Goal: Navigation & Orientation: Find specific page/section

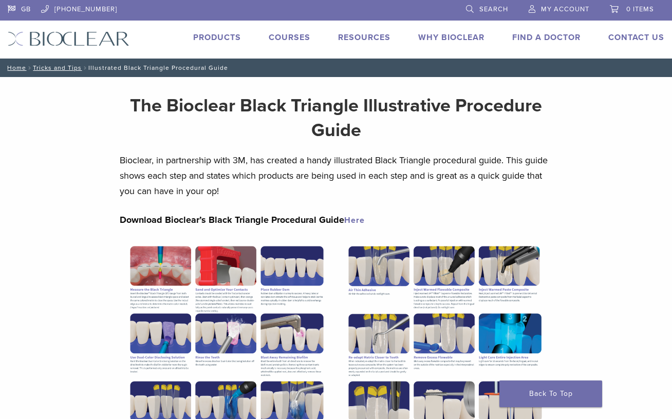
click at [529, 42] on link "Find A Doctor" at bounding box center [546, 37] width 68 height 10
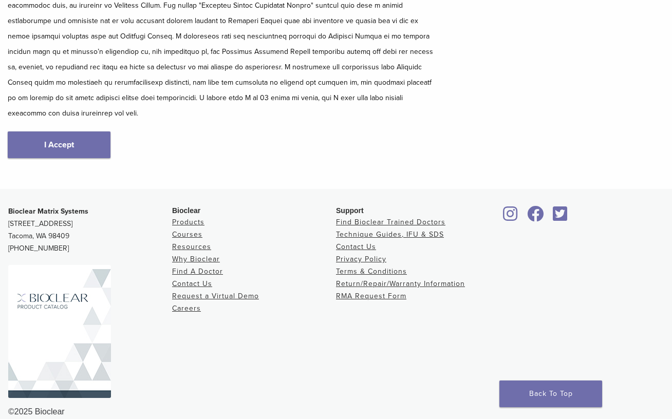
scroll to position [191, 0]
click at [50, 133] on link "I Accept" at bounding box center [59, 145] width 103 height 27
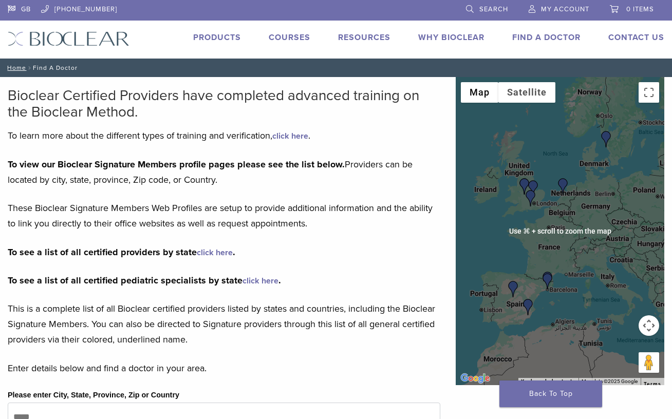
scroll to position [1, 0]
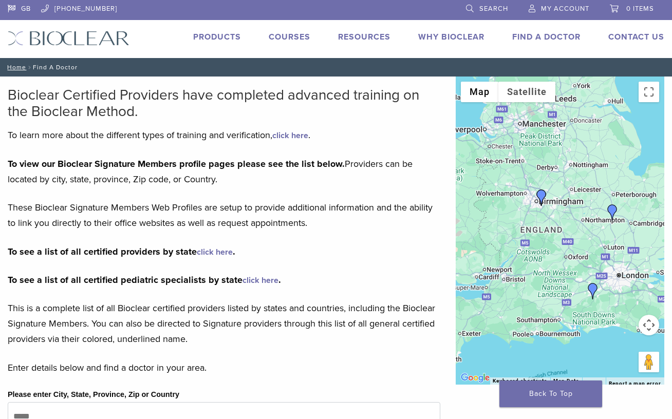
drag, startPoint x: 532, startPoint y: 264, endPoint x: 625, endPoint y: 239, distance: 96.3
click at [625, 239] on div at bounding box center [559, 231] width 208 height 308
click at [616, 217] on img "Dr. Shuk Yin, Yip" at bounding box center [612, 212] width 16 height 16
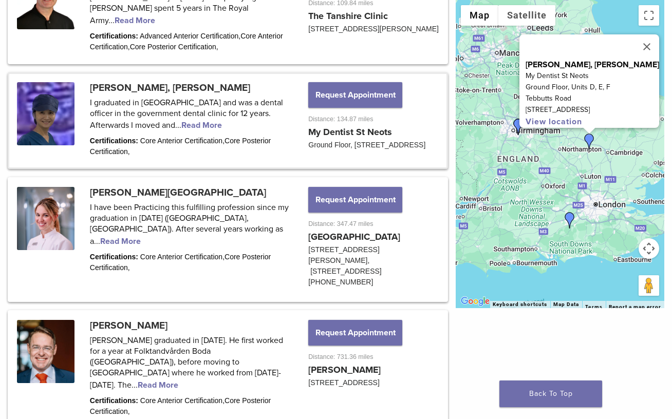
scroll to position [901, 0]
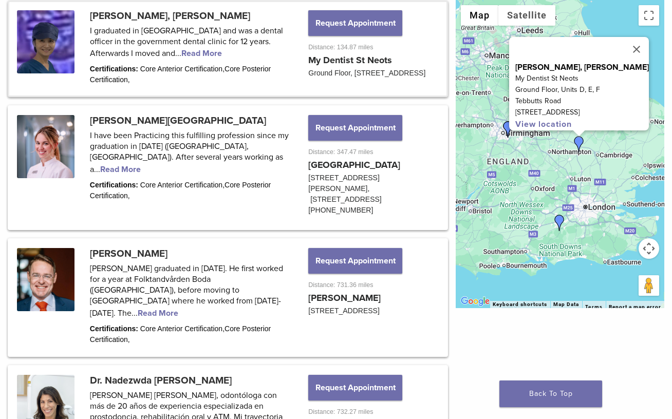
click at [559, 221] on img "Dr. Richard Brooks" at bounding box center [559, 223] width 16 height 16
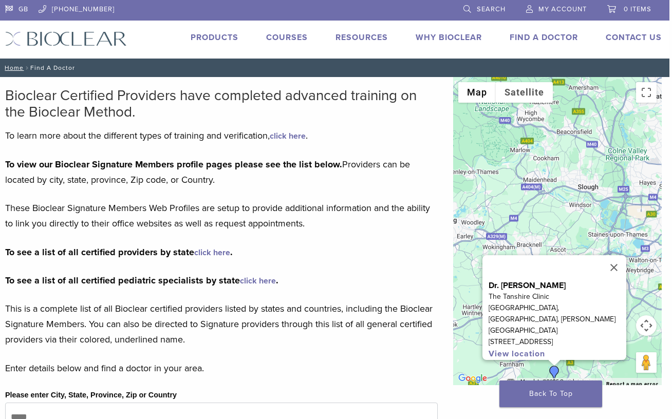
scroll to position [0, 3]
click at [437, 40] on link "Why Bioclear" at bounding box center [448, 37] width 66 height 10
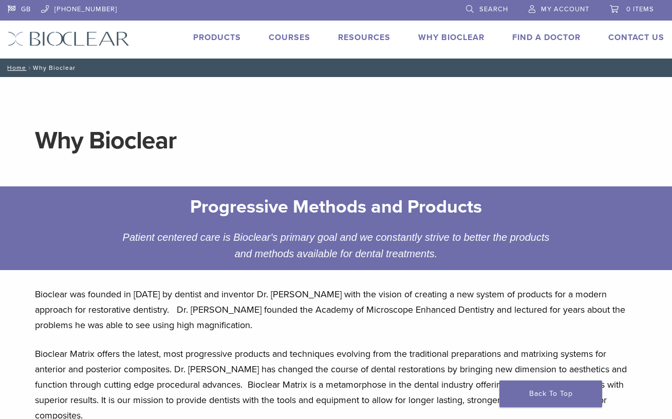
click at [95, 40] on img at bounding box center [69, 38] width 122 height 15
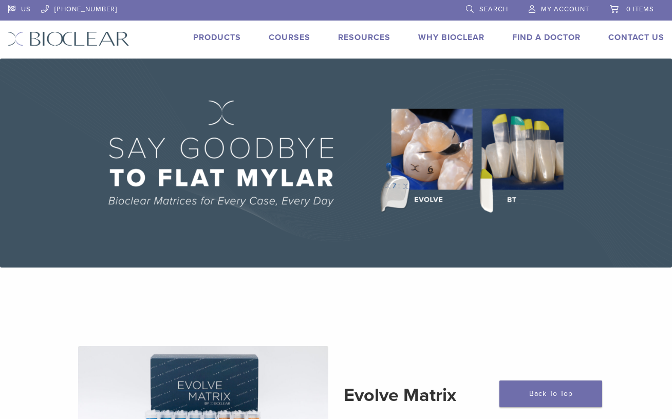
click at [518, 154] on img at bounding box center [336, 163] width 672 height 209
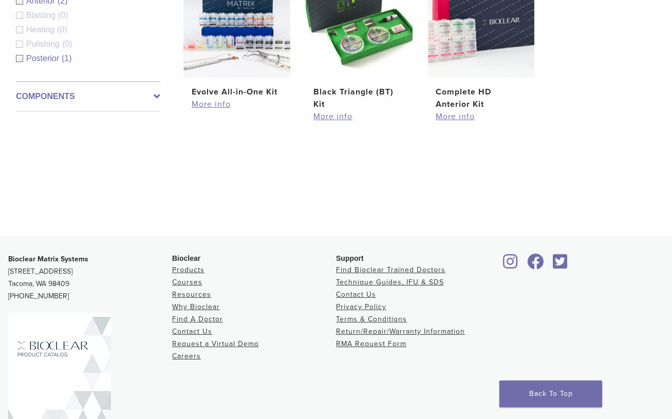
scroll to position [485, 0]
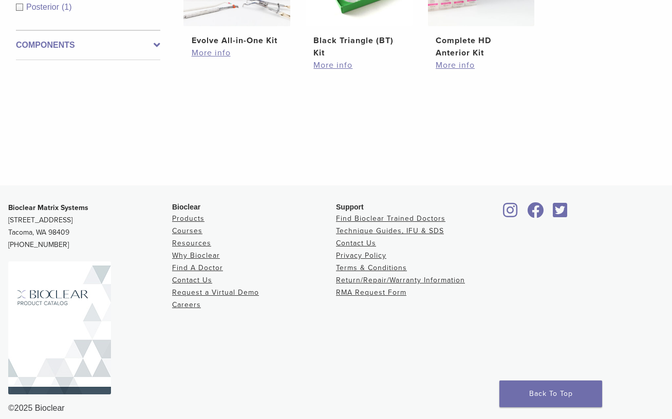
click at [510, 218] on icon at bounding box center [510, 210] width 15 height 16
